Goal: Task Accomplishment & Management: Manage account settings

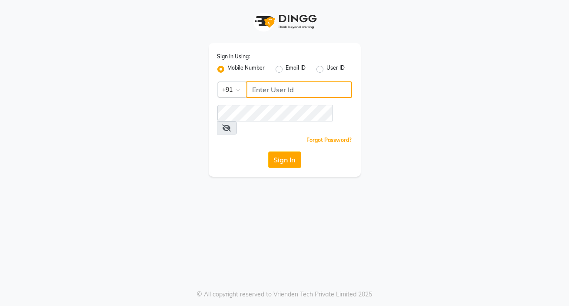
click at [271, 84] on input "Username" at bounding box center [300, 89] width 106 height 17
type input "8401991771"
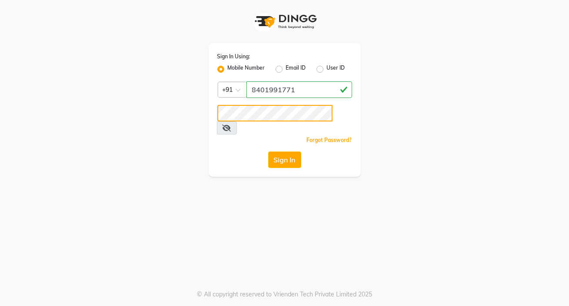
click at [268, 151] on button "Sign In" at bounding box center [284, 159] width 33 height 17
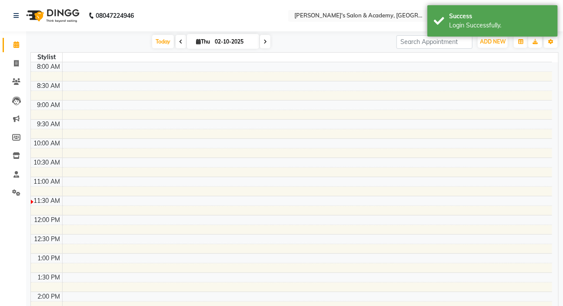
select select "en"
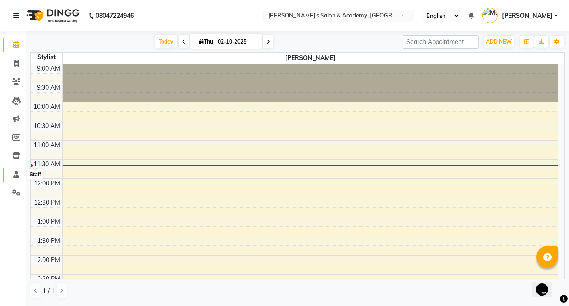
click at [19, 176] on icon at bounding box center [16, 174] width 6 height 7
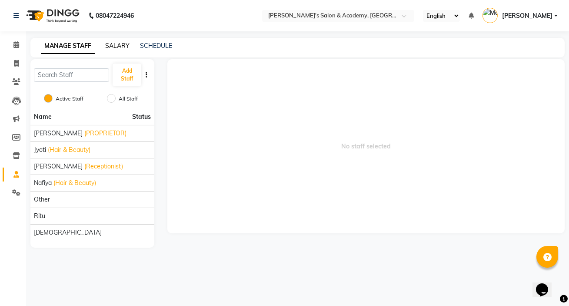
click at [118, 45] on link "SALARY" at bounding box center [117, 46] width 24 height 8
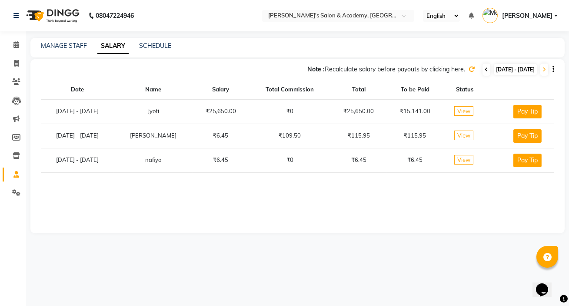
click at [373, 70] on icon at bounding box center [486, 69] width 3 height 5
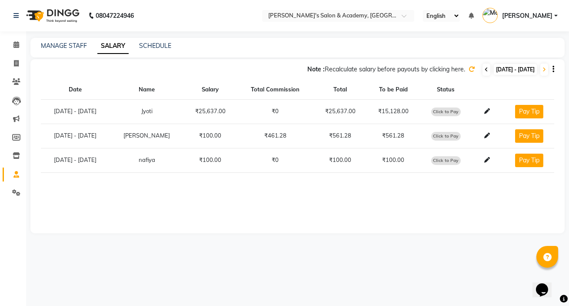
click at [373, 70] on icon at bounding box center [486, 69] width 3 height 5
click at [373, 138] on icon at bounding box center [488, 136] width 6 height 6
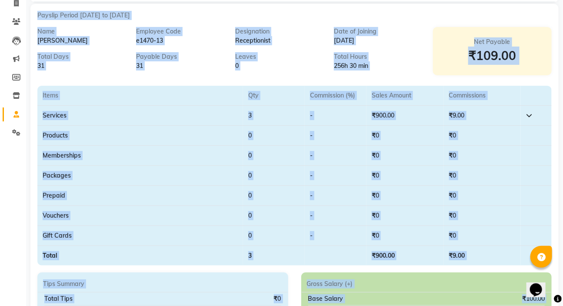
scroll to position [118, 0]
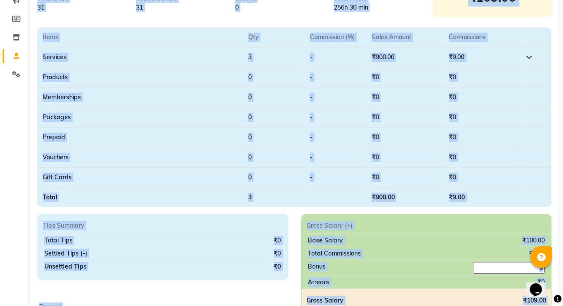
click at [255, 56] on td "3" at bounding box center [274, 57] width 62 height 20
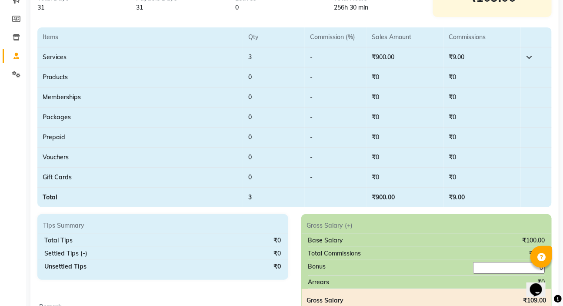
click at [255, 56] on td "3" at bounding box center [274, 57] width 62 height 20
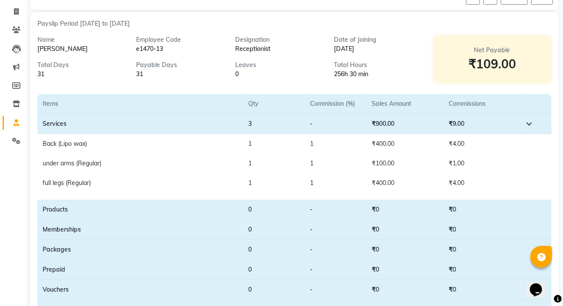
scroll to position [0, 0]
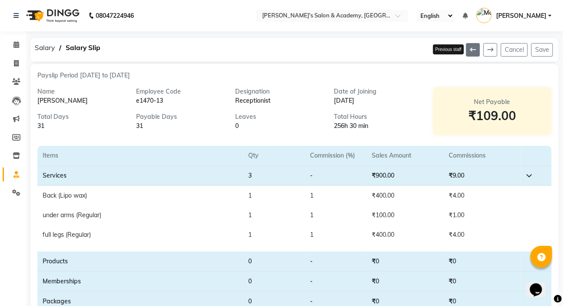
click at [373, 52] on icon at bounding box center [473, 50] width 6 height 6
click at [373, 52] on div "Previous staff Cancel Save" at bounding box center [381, 50] width 354 height 24
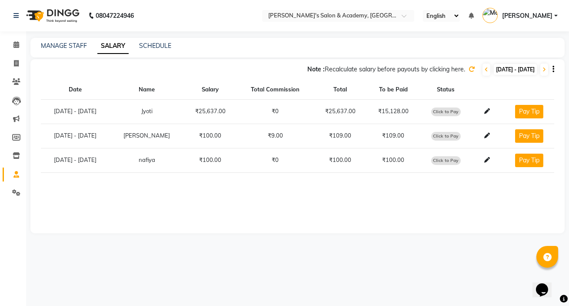
click at [373, 68] on icon at bounding box center [472, 69] width 6 height 6
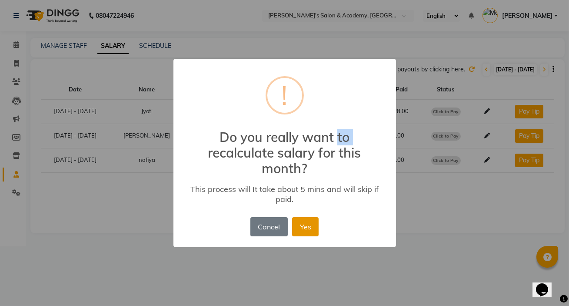
click at [299, 184] on button "Yes" at bounding box center [305, 226] width 27 height 19
click at [299, 184] on div "Cancel No Yes" at bounding box center [284, 226] width 73 height 23
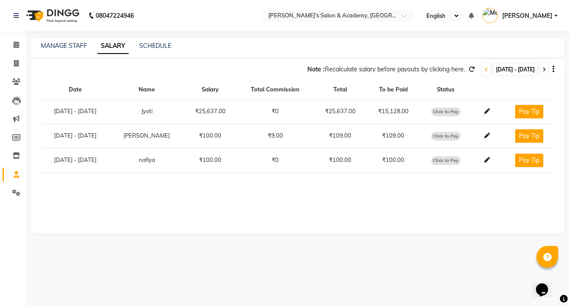
click at [373, 68] on icon at bounding box center [544, 69] width 3 height 5
click at [373, 137] on td "₹918.17" at bounding box center [393, 136] width 53 height 24
click at [373, 135] on icon at bounding box center [488, 136] width 6 height 6
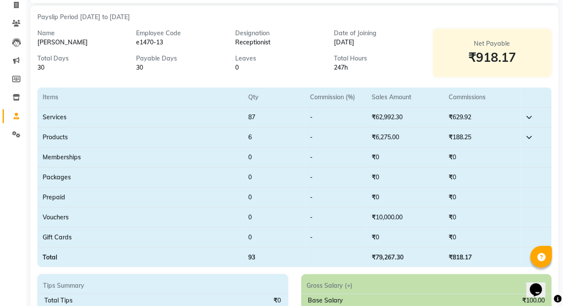
scroll to position [39, 0]
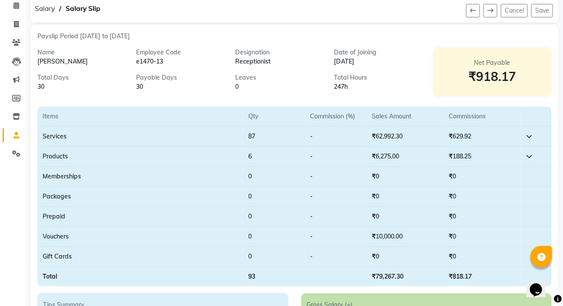
click at [373, 156] on icon at bounding box center [529, 156] width 6 height 6
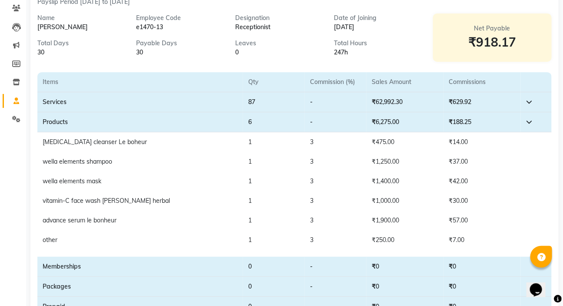
scroll to position [0, 0]
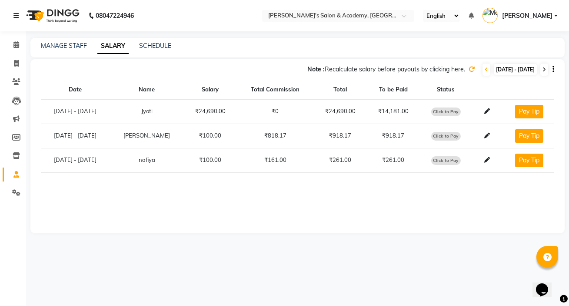
click at [373, 70] on icon at bounding box center [544, 69] width 3 height 5
click at [373, 69] on span at bounding box center [487, 70] width 8 height 12
click at [373, 136] on td "₹628.25" at bounding box center [393, 136] width 53 height 24
click at [373, 135] on span "Click to Pay" at bounding box center [447, 136] width 30 height 9
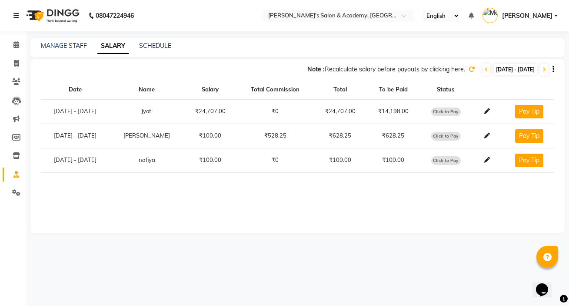
select select "1"
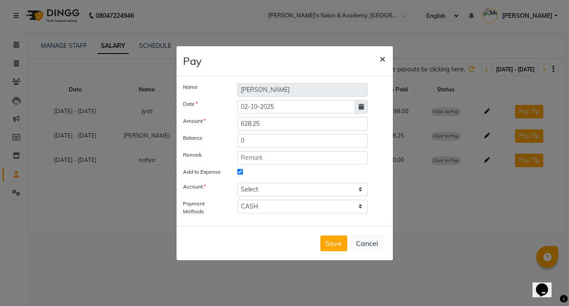
click at [373, 59] on span "×" at bounding box center [383, 58] width 6 height 13
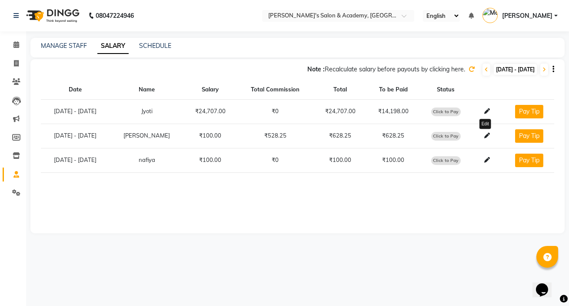
click at [373, 138] on span at bounding box center [487, 135] width 13 height 7
click at [373, 136] on span "Click to Pay" at bounding box center [447, 136] width 30 height 9
select select "1"
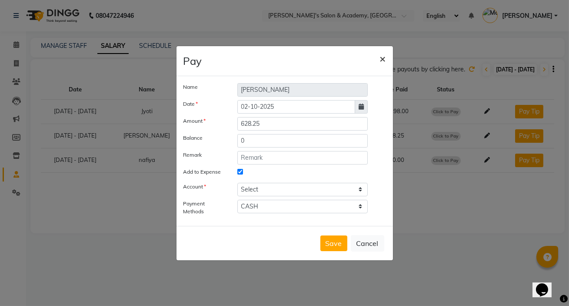
click at [373, 61] on span "×" at bounding box center [383, 58] width 6 height 13
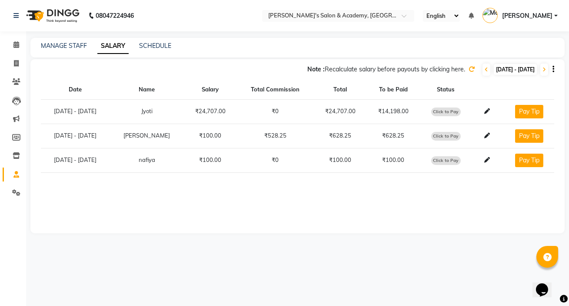
click at [373, 135] on td "₹628.25" at bounding box center [393, 136] width 53 height 24
click at [373, 138] on span "Click to Pay" at bounding box center [447, 136] width 30 height 9
select select "1"
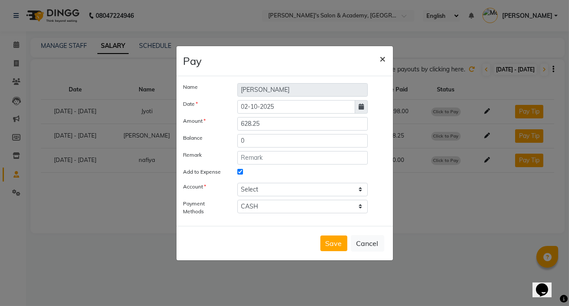
click at [373, 57] on span "×" at bounding box center [383, 58] width 6 height 13
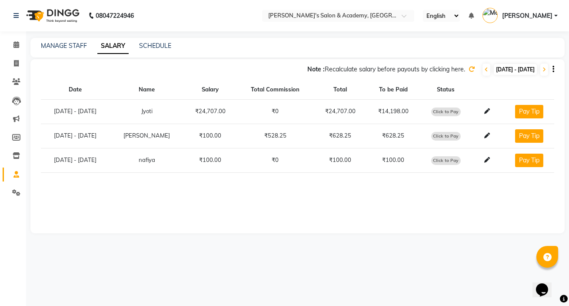
click at [329, 134] on td "₹628.25" at bounding box center [340, 136] width 53 height 24
click at [373, 135] on td "₹628.25" at bounding box center [393, 136] width 53 height 24
click at [373, 92] on th "Status" at bounding box center [446, 89] width 52 height 19
click at [373, 90] on th "To be Paid" at bounding box center [393, 89] width 53 height 19
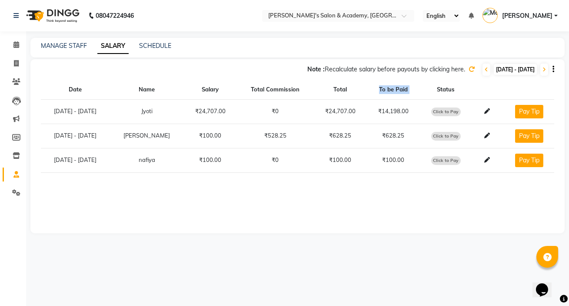
click at [373, 90] on th "To be Paid" at bounding box center [393, 89] width 53 height 19
click at [373, 68] on icon at bounding box center [472, 69] width 6 height 6
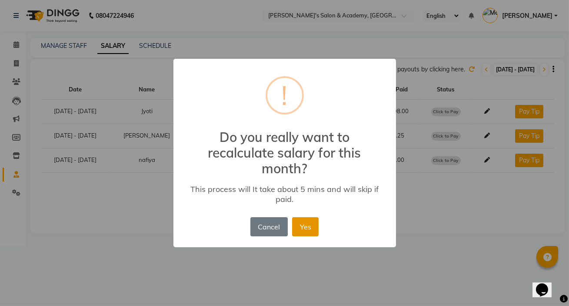
click at [305, 184] on button "Yes" at bounding box center [305, 226] width 27 height 19
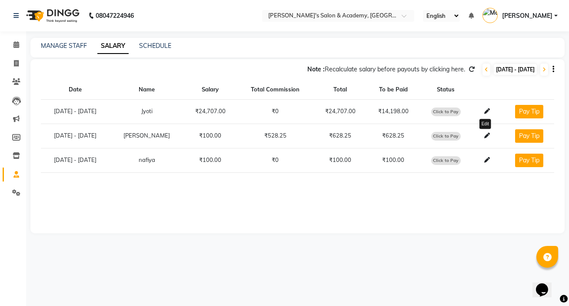
click at [373, 136] on icon at bounding box center [488, 136] width 6 height 6
click at [373, 70] on icon at bounding box center [544, 69] width 3 height 5
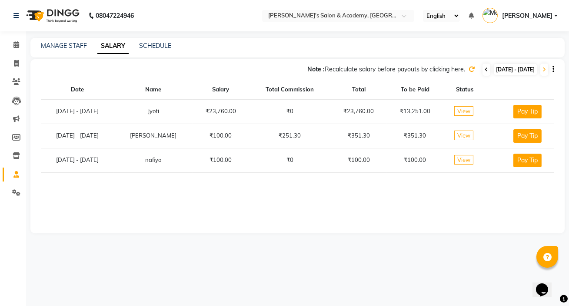
click at [373, 71] on icon at bounding box center [486, 69] width 3 height 5
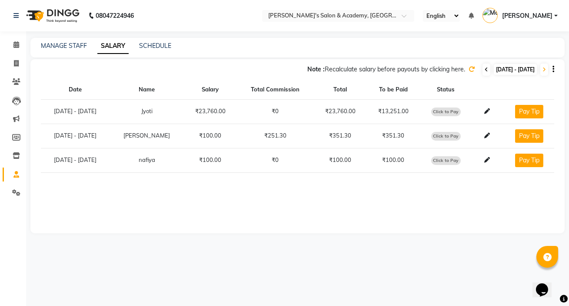
click at [373, 70] on icon at bounding box center [486, 69] width 3 height 5
click at [373, 134] on icon at bounding box center [488, 136] width 6 height 6
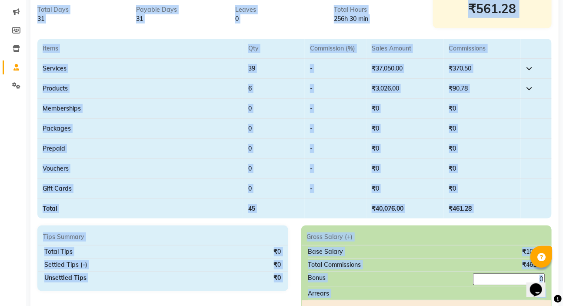
scroll to position [118, 0]
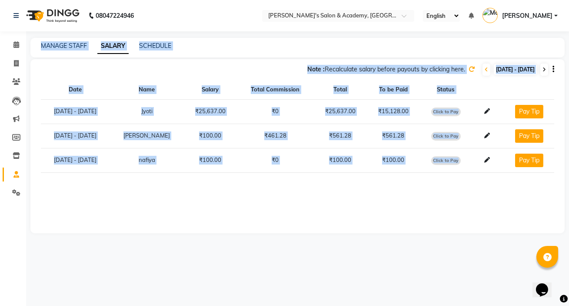
click at [373, 70] on icon at bounding box center [544, 69] width 3 height 5
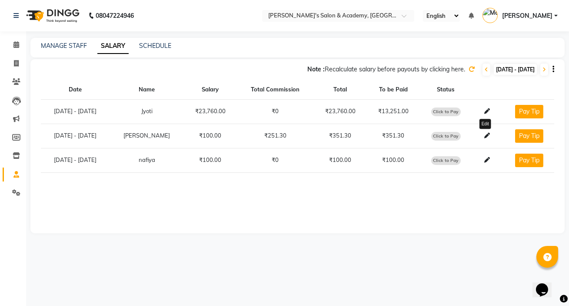
click at [373, 135] on icon at bounding box center [488, 136] width 6 height 6
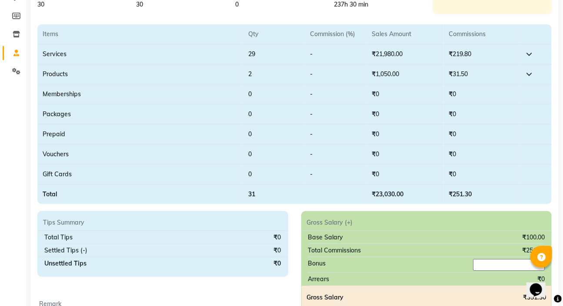
scroll to position [109, 0]
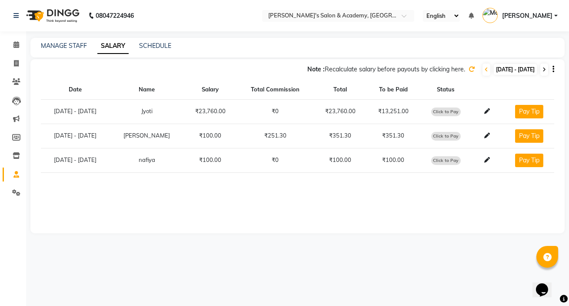
click at [373, 72] on icon at bounding box center [544, 69] width 3 height 5
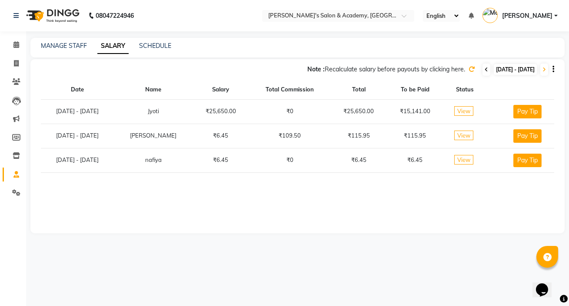
click at [373, 68] on icon at bounding box center [486, 69] width 3 height 5
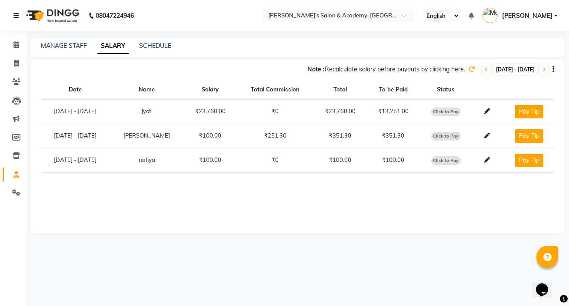
click at [373, 138] on td "₹351.30" at bounding box center [393, 136] width 53 height 24
click at [373, 134] on icon at bounding box center [488, 136] width 6 height 6
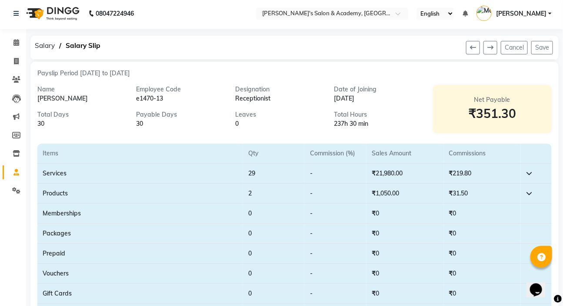
scroll to position [39, 0]
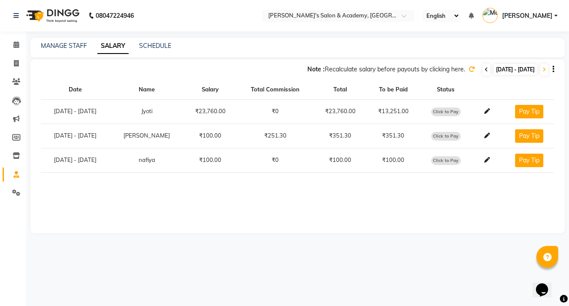
click at [373, 71] on icon at bounding box center [486, 69] width 3 height 5
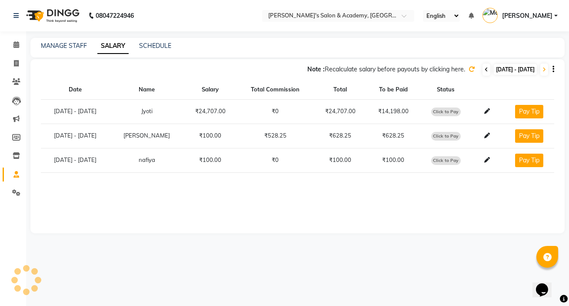
click at [373, 71] on icon at bounding box center [486, 69] width 3 height 5
click at [373, 70] on icon at bounding box center [544, 69] width 3 height 5
click at [373, 69] on icon at bounding box center [544, 69] width 3 height 5
click at [373, 134] on icon at bounding box center [488, 136] width 6 height 6
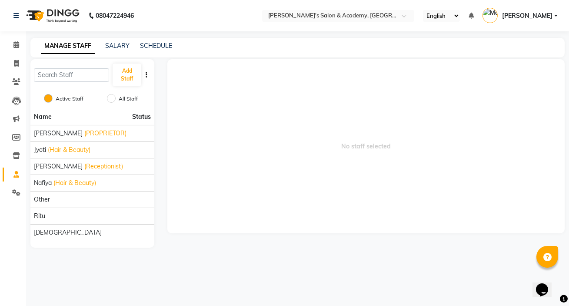
click at [119, 41] on div "SALARY" at bounding box center [117, 45] width 24 height 9
click at [119, 43] on link "SALARY" at bounding box center [117, 46] width 24 height 8
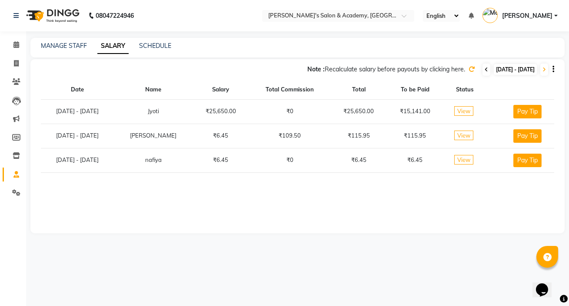
click at [373, 69] on icon at bounding box center [486, 69] width 3 height 5
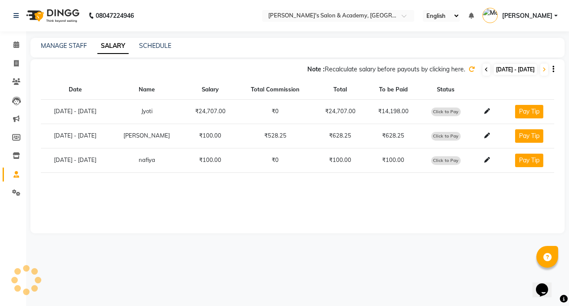
click at [373, 69] on icon at bounding box center [486, 69] width 3 height 5
click at [373, 69] on icon at bounding box center [544, 69] width 3 height 5
click at [373, 133] on div at bounding box center [487, 135] width 20 height 9
click at [373, 134] on icon at bounding box center [488, 136] width 6 height 6
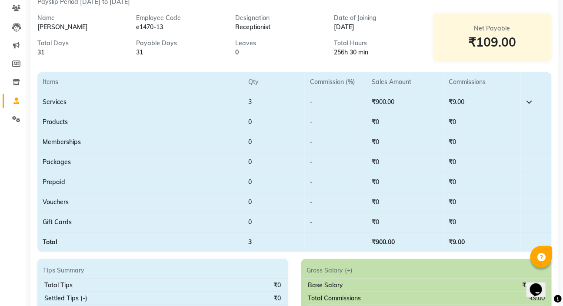
scroll to position [79, 0]
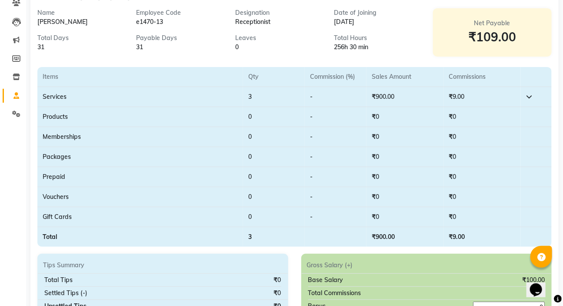
click at [254, 99] on td "3" at bounding box center [274, 97] width 62 height 20
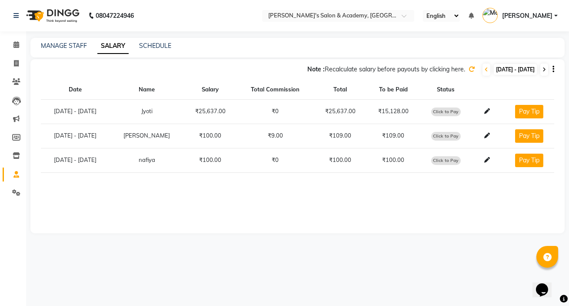
click at [373, 70] on icon at bounding box center [544, 69] width 3 height 5
click at [373, 134] on icon at bounding box center [488, 136] width 6 height 6
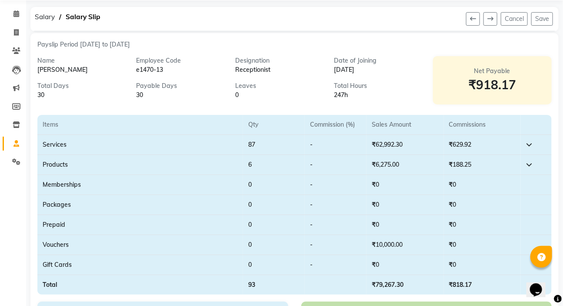
scroll to position [79, 0]
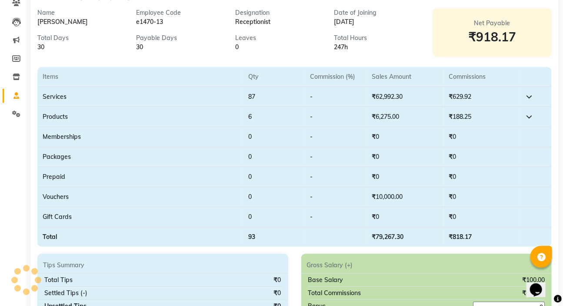
click at [373, 95] on td "₹62,992.30" at bounding box center [405, 97] width 77 height 20
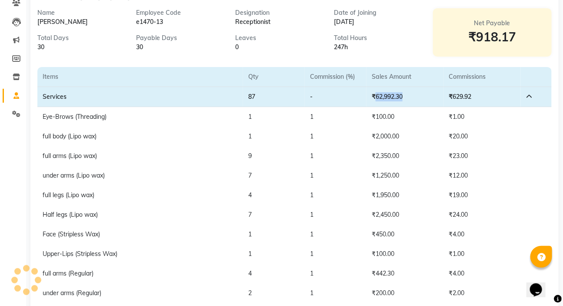
click at [373, 95] on td "₹62,992.30" at bounding box center [405, 97] width 77 height 20
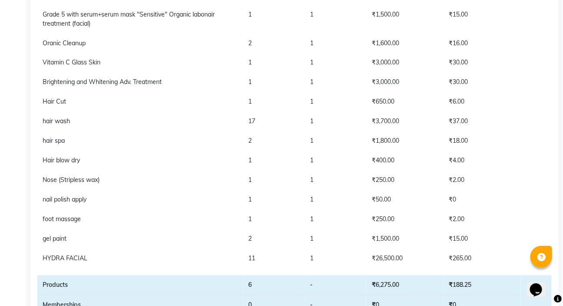
scroll to position [561, 0]
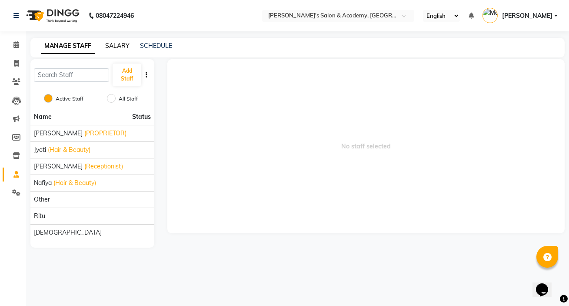
click at [115, 45] on link "SALARY" at bounding box center [117, 46] width 24 height 8
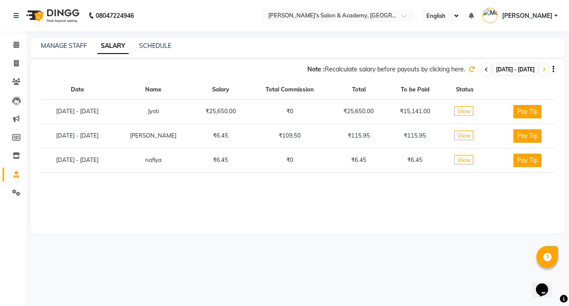
click at [373, 71] on icon at bounding box center [486, 69] width 3 height 5
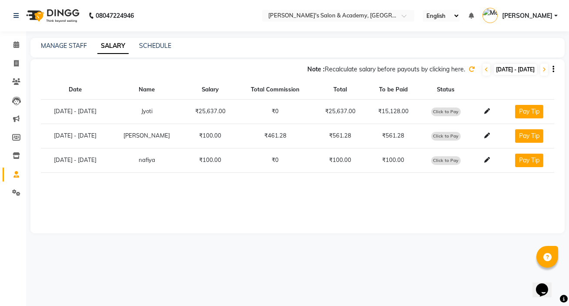
click at [373, 71] on div "Note : Recalculate salary before payouts by clicking here. [DATE] - [DATE]" at bounding box center [292, 70] width 524 height 14
click at [373, 70] on span at bounding box center [487, 70] width 8 height 12
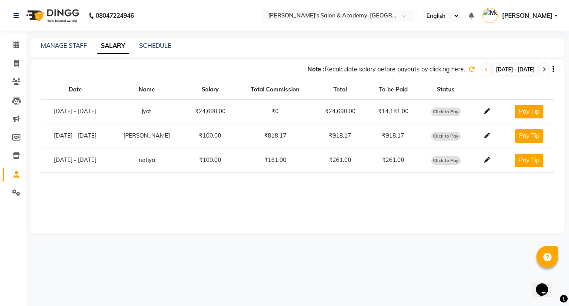
click at [373, 70] on icon at bounding box center [544, 69] width 3 height 5
click at [373, 133] on span at bounding box center [487, 135] width 13 height 7
click at [373, 135] on icon at bounding box center [488, 136] width 6 height 6
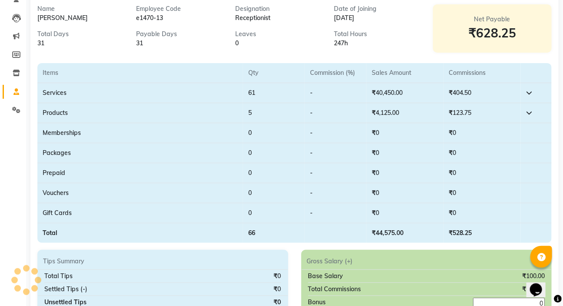
scroll to position [118, 0]
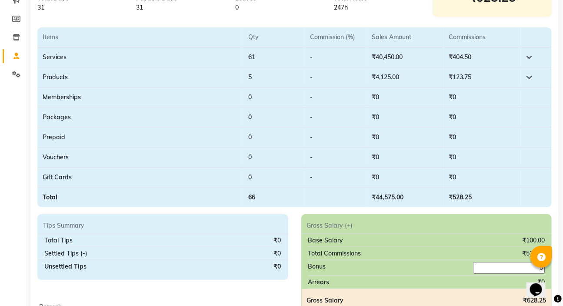
click at [373, 55] on td "₹40,450.00" at bounding box center [405, 57] width 77 height 20
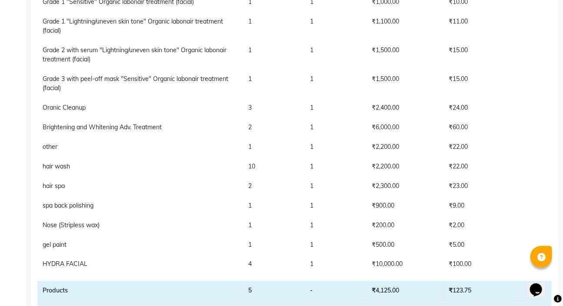
scroll to position [395, 0]
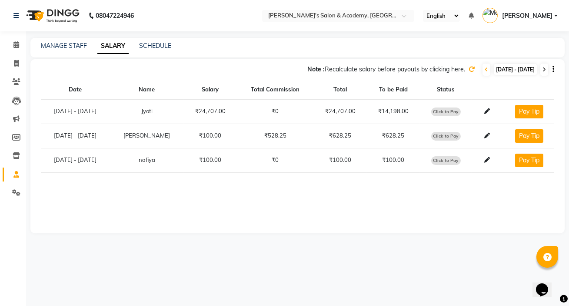
click at [373, 69] on icon at bounding box center [544, 69] width 3 height 5
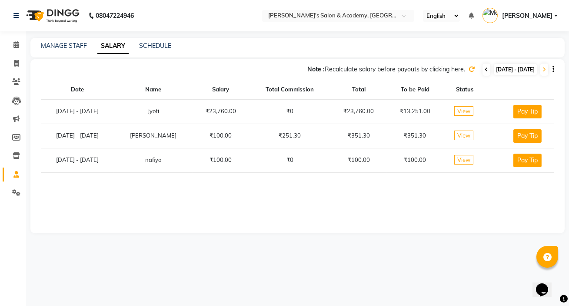
click at [373, 70] on icon at bounding box center [486, 69] width 3 height 5
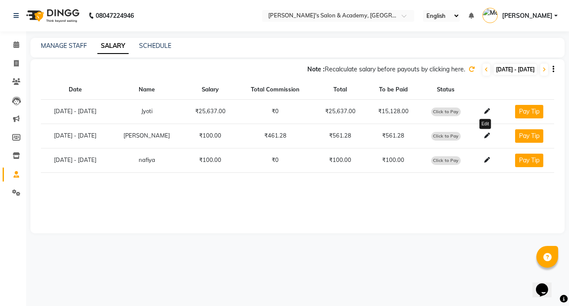
click at [373, 135] on icon at bounding box center [488, 136] width 6 height 6
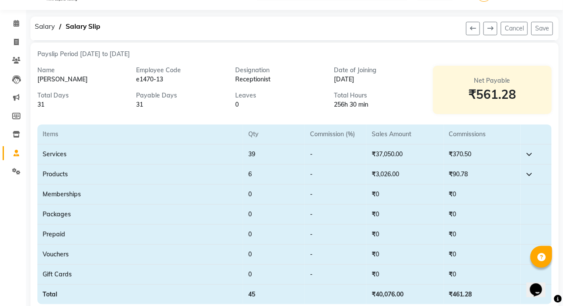
scroll to position [39, 0]
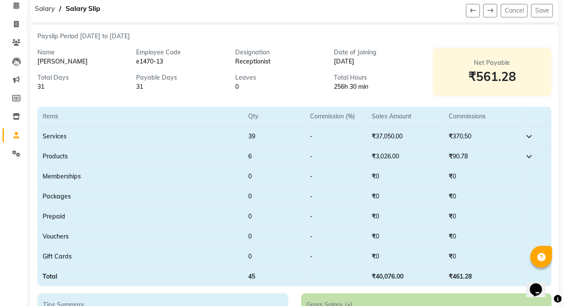
click at [373, 131] on td "₹37,050.00" at bounding box center [405, 137] width 77 height 20
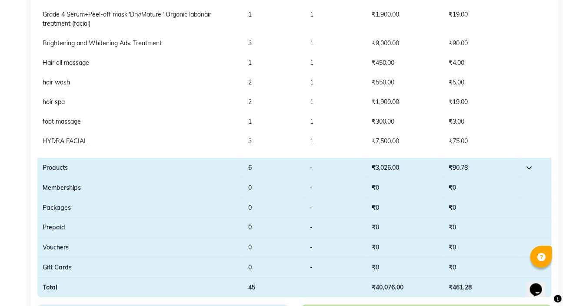
scroll to position [514, 0]
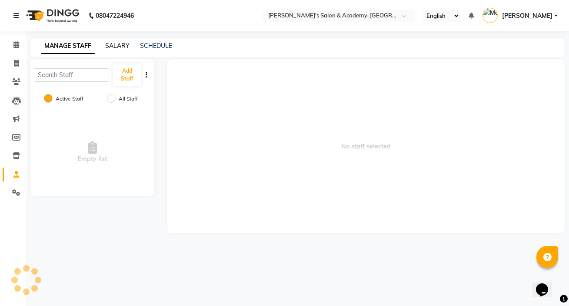
click at [121, 48] on link "SALARY" at bounding box center [117, 46] width 24 height 8
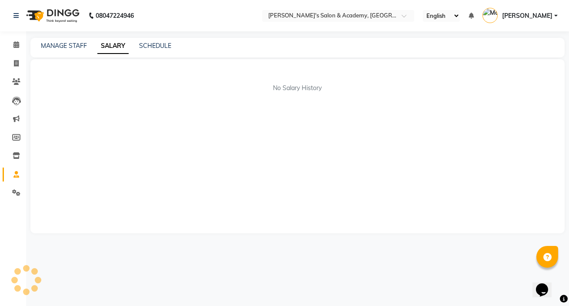
click at [141, 160] on div "No Salary History" at bounding box center [297, 146] width 535 height 174
click at [351, 157] on div "No Salary History" at bounding box center [297, 146] width 535 height 174
click at [158, 47] on link "SCHEDULE" at bounding box center [155, 46] width 32 height 8
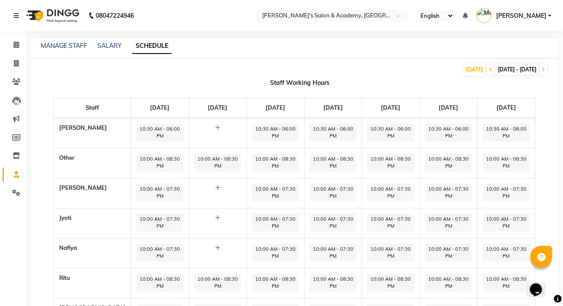
click at [107, 41] on div "SALARY" at bounding box center [109, 45] width 24 height 9
click at [117, 45] on link "SALARY" at bounding box center [109, 46] width 24 height 8
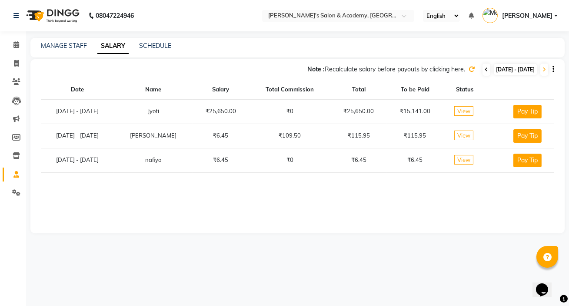
click at [373, 69] on icon at bounding box center [486, 69] width 3 height 5
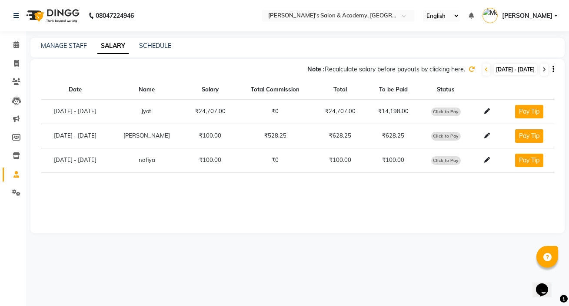
click at [373, 70] on span at bounding box center [545, 70] width 8 height 12
click at [373, 184] on div "Note : Recalculate salary before payouts by clicking here. [DATE] - [DATE] Date…" at bounding box center [297, 146] width 535 height 174
click at [373, 131] on td "₹351.30" at bounding box center [393, 136] width 53 height 24
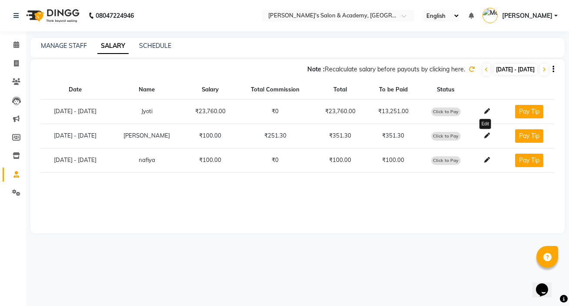
click at [373, 136] on icon at bounding box center [488, 136] width 6 height 6
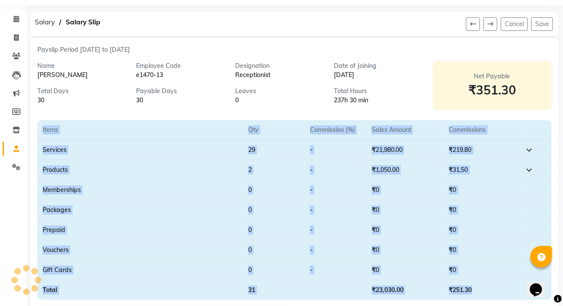
scroll to position [39, 0]
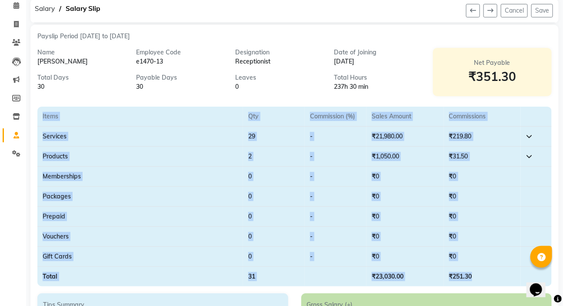
click at [373, 128] on td "₹21,980.00" at bounding box center [405, 137] width 77 height 20
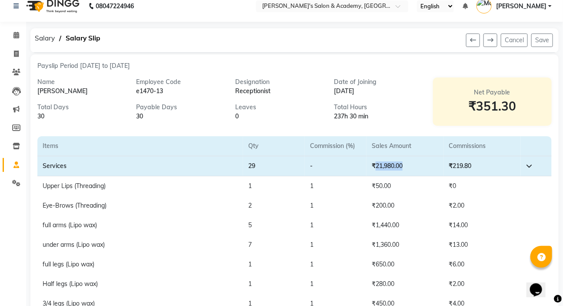
scroll to position [0, 0]
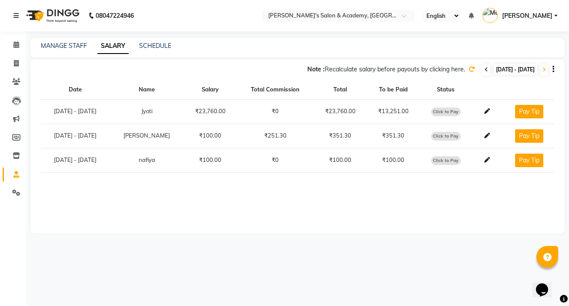
click at [373, 73] on span at bounding box center [487, 70] width 8 height 12
click at [373, 72] on span at bounding box center [487, 70] width 8 height 12
click at [373, 72] on icon at bounding box center [486, 69] width 3 height 5
click at [373, 72] on span at bounding box center [487, 70] width 8 height 12
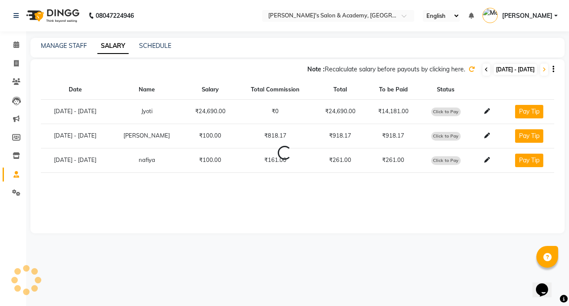
click at [373, 72] on span at bounding box center [487, 70] width 8 height 12
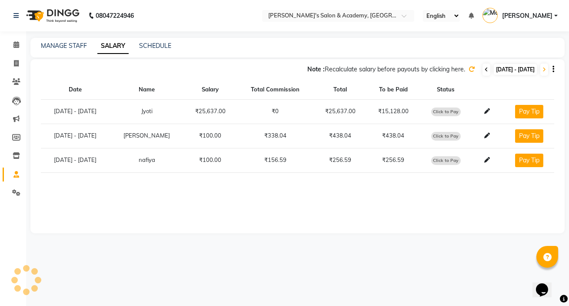
click at [373, 72] on span at bounding box center [487, 70] width 8 height 12
click at [373, 70] on icon at bounding box center [544, 69] width 3 height 5
click at [373, 135] on icon at bounding box center [488, 136] width 6 height 6
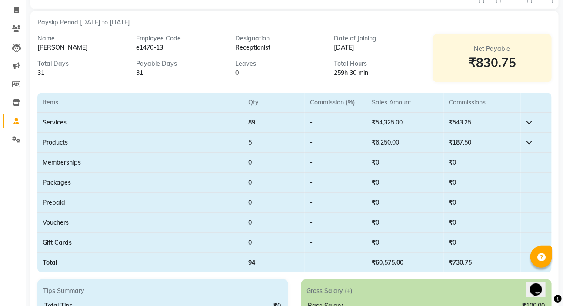
scroll to position [39, 0]
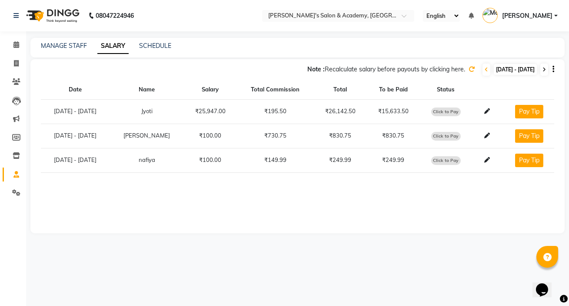
click at [373, 69] on icon at bounding box center [544, 69] width 3 height 5
click at [373, 135] on icon at bounding box center [488, 136] width 6 height 6
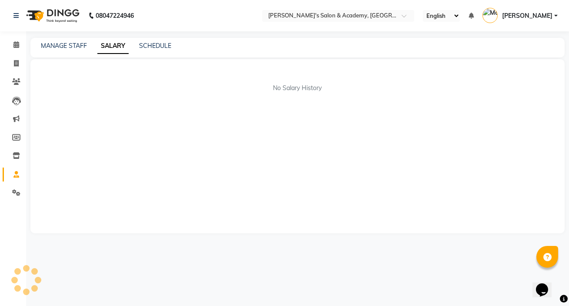
click at [343, 130] on div "No Salary History" at bounding box center [297, 146] width 535 height 174
click at [337, 130] on div "No Salary History" at bounding box center [297, 146] width 535 height 174
click at [335, 130] on div "No Salary History" at bounding box center [297, 146] width 535 height 174
click at [111, 44] on link "SALARY" at bounding box center [112, 46] width 31 height 16
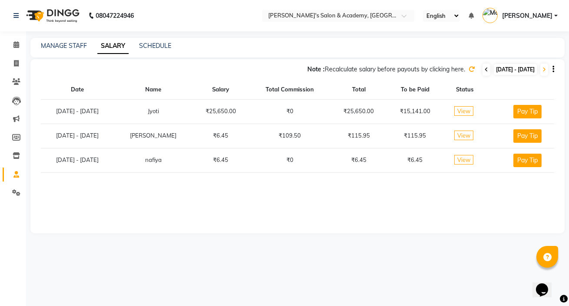
click at [373, 70] on icon at bounding box center [486, 69] width 3 height 5
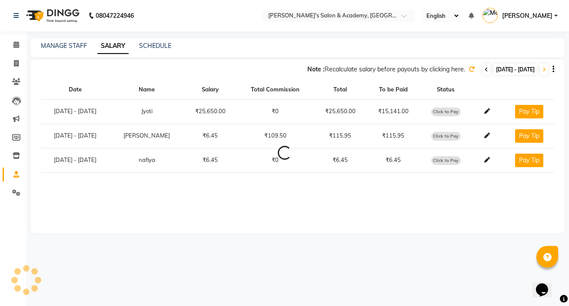
click at [373, 70] on icon at bounding box center [486, 69] width 3 height 5
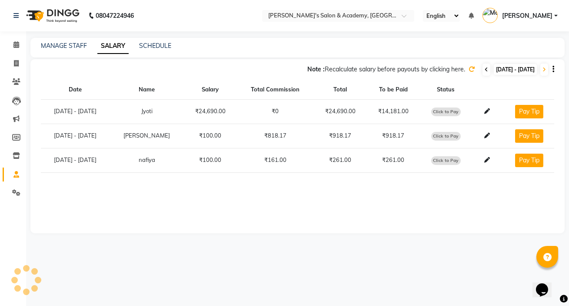
click at [373, 70] on icon at bounding box center [486, 69] width 3 height 5
click at [373, 134] on icon at bounding box center [488, 136] width 6 height 6
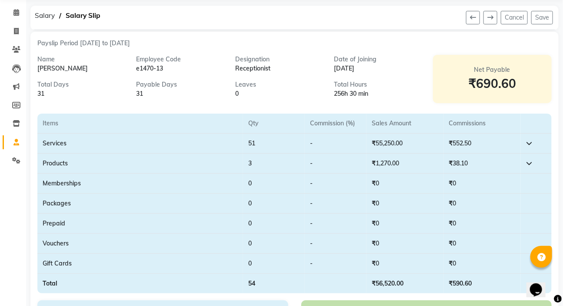
scroll to position [30, 0]
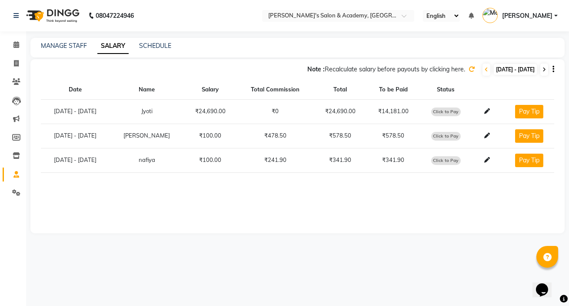
click at [373, 69] on icon at bounding box center [544, 69] width 3 height 5
click at [373, 136] on icon at bounding box center [488, 136] width 6 height 6
click at [373, 70] on icon at bounding box center [544, 69] width 3 height 5
click at [373, 136] on icon at bounding box center [488, 136] width 6 height 6
click at [373, 71] on icon at bounding box center [544, 69] width 3 height 5
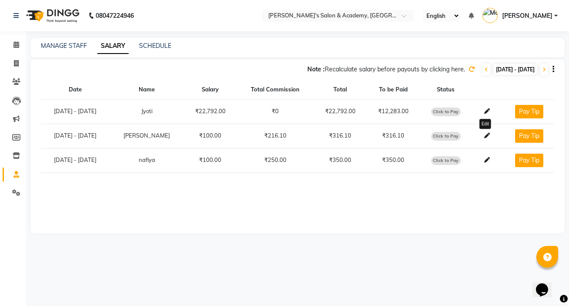
click at [373, 137] on icon at bounding box center [488, 136] width 6 height 6
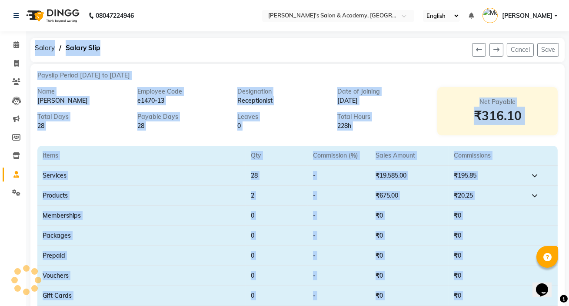
click at [373, 137] on section "Items Qty Commission (%) Sales Amount Commissions Services 28 - ₹19,585.00 ₹195…" at bounding box center [297, 233] width 521 height 197
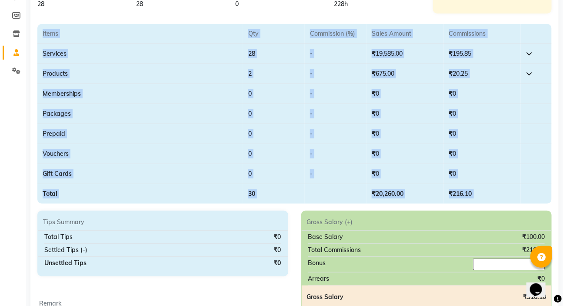
scroll to position [69, 0]
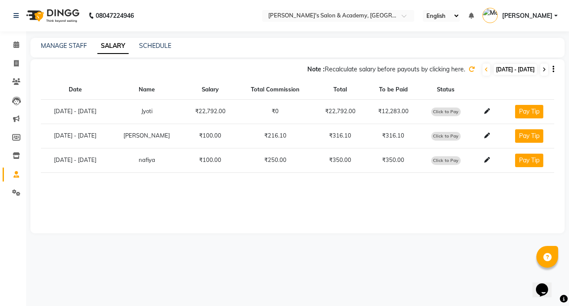
click at [373, 70] on icon at bounding box center [544, 69] width 3 height 5
click at [373, 68] on span at bounding box center [487, 70] width 8 height 12
click at [373, 69] on icon at bounding box center [544, 69] width 3 height 5
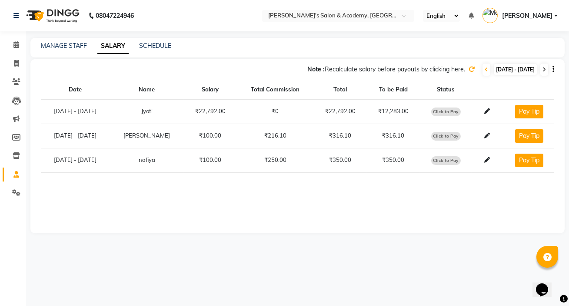
click at [373, 69] on icon at bounding box center [544, 69] width 3 height 5
click at [373, 135] on icon at bounding box center [488, 136] width 6 height 6
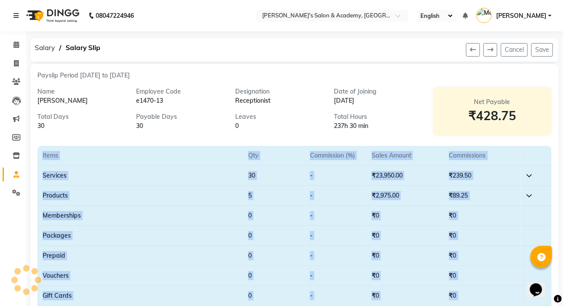
click at [373, 135] on section "Items Qty Commission (%) Sales Amount Commissions Services 30 - ₹23,950.00 ₹239…" at bounding box center [294, 233] width 515 height 197
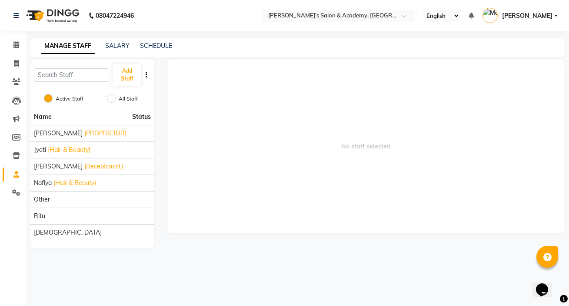
click at [119, 39] on div "MANAGE STAFF SALARY SCHEDULE" at bounding box center [297, 48] width 535 height 20
click at [124, 48] on link "SALARY" at bounding box center [117, 46] width 24 height 8
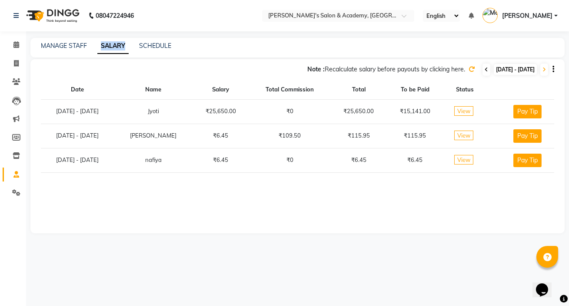
click at [373, 70] on icon at bounding box center [486, 69] width 3 height 5
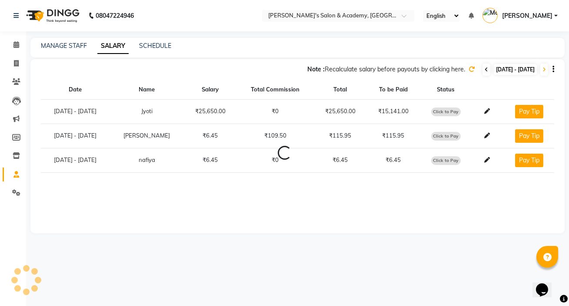
click at [373, 70] on icon at bounding box center [486, 69] width 3 height 5
click at [373, 68] on icon at bounding box center [486, 69] width 3 height 5
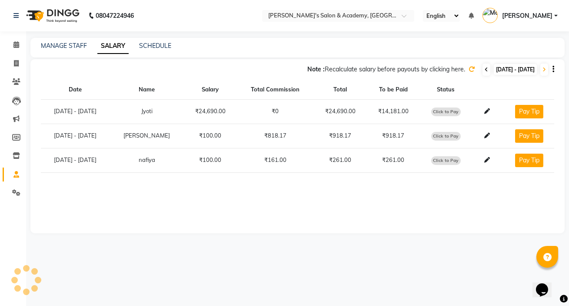
click at [373, 68] on icon at bounding box center [486, 69] width 3 height 5
click at [373, 134] on icon at bounding box center [488, 136] width 6 height 6
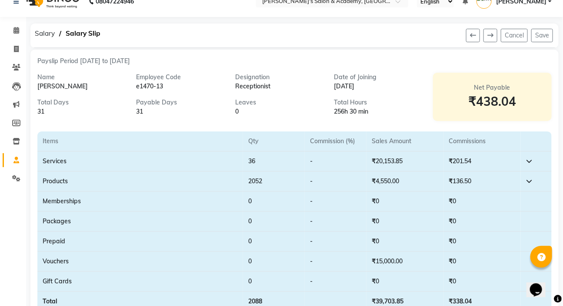
scroll to position [39, 0]
